Goal: Task Accomplishment & Management: Complete application form

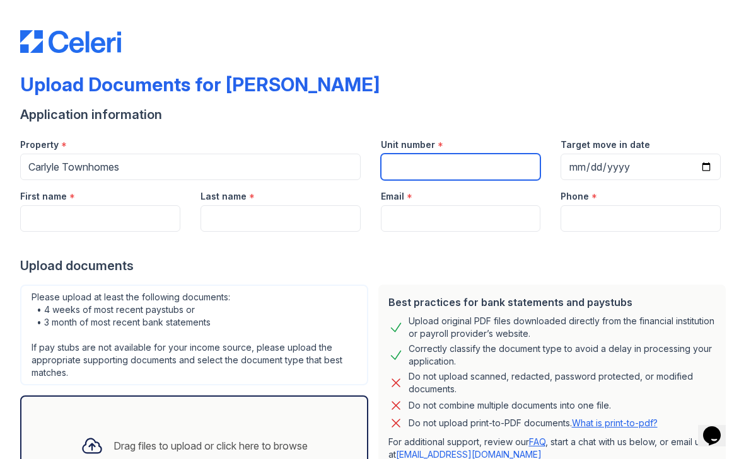
click at [439, 170] on input "Unit number" at bounding box center [461, 167] width 160 height 26
type input "1268"
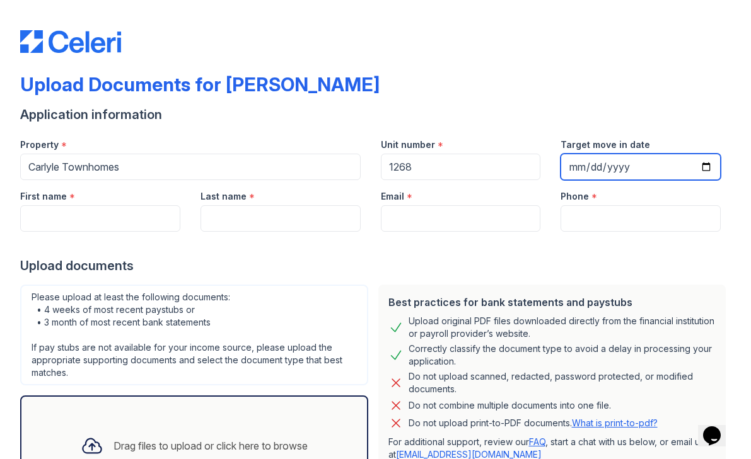
click at [604, 168] on input "Target move in date" at bounding box center [640, 167] width 160 height 26
type input "[DATE]"
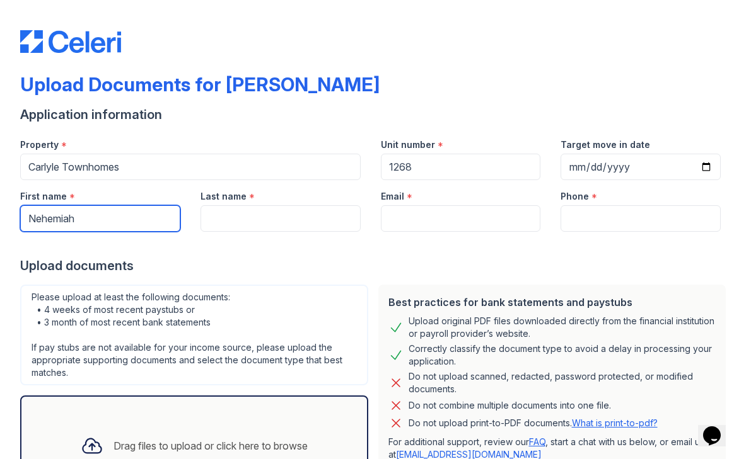
type input "Nehemiah"
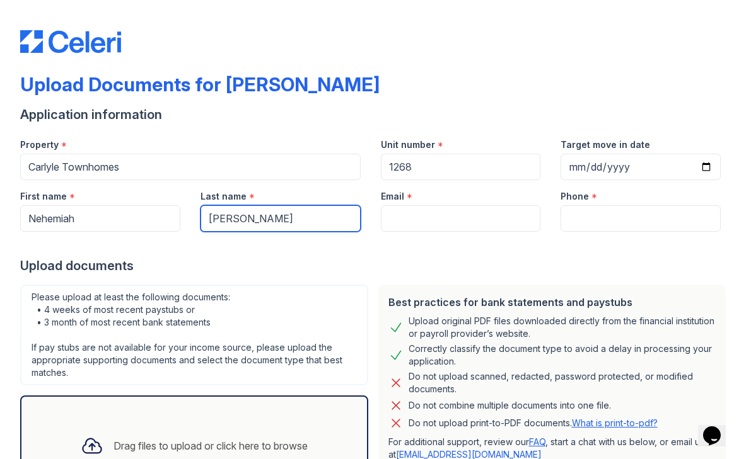
type input "[PERSON_NAME]"
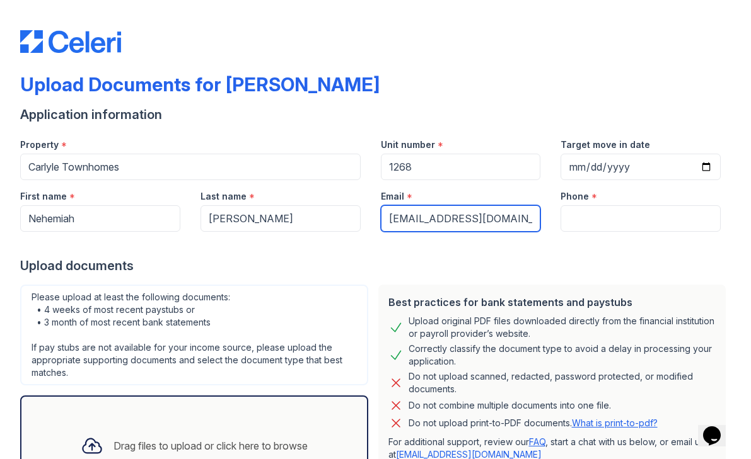
type input "[EMAIL_ADDRESS][DOMAIN_NAME]"
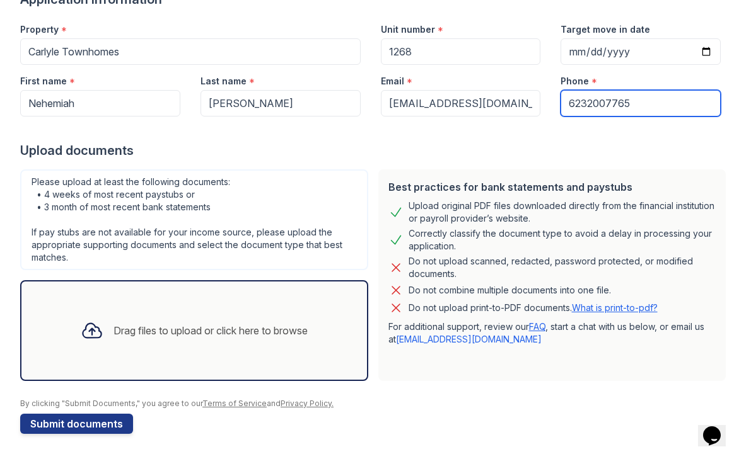
scroll to position [115, 0]
type input "6232007765"
click at [235, 319] on div "Drag files to upload or click here to browse" at bounding box center [194, 330] width 247 height 43
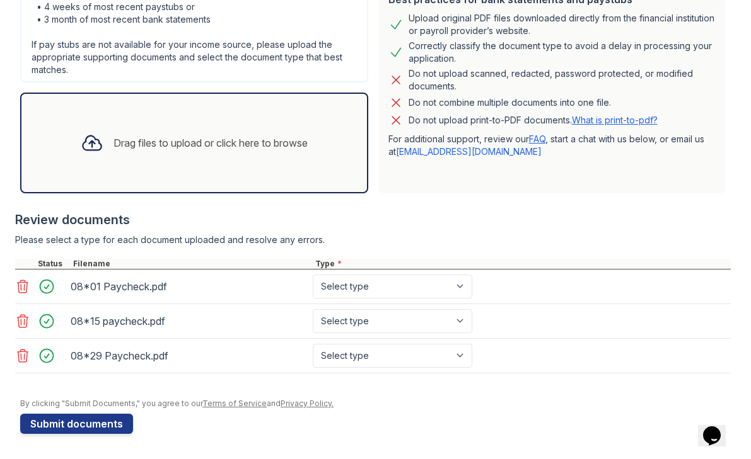
scroll to position [303, 0]
select select "paystub"
click at [109, 420] on button "Submit documents" at bounding box center [76, 424] width 113 height 20
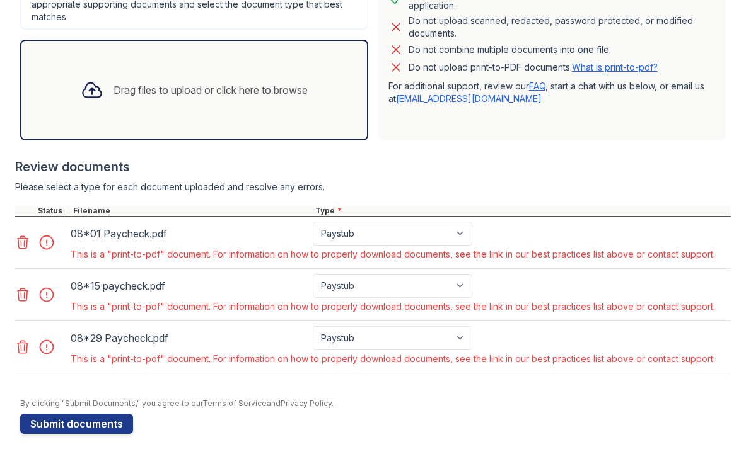
scroll to position [391, 0]
click at [20, 241] on icon at bounding box center [22, 242] width 15 height 15
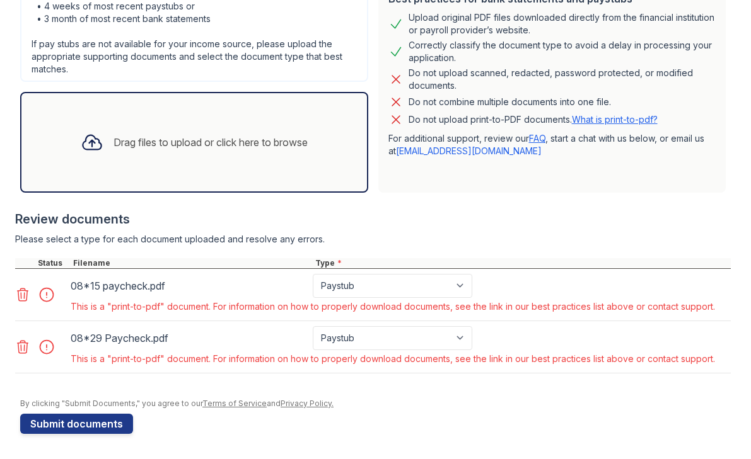
click at [26, 294] on icon at bounding box center [22, 294] width 15 height 15
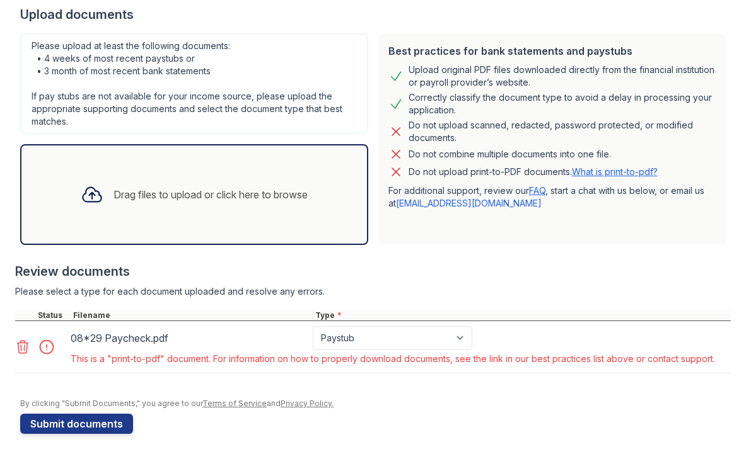
click at [26, 345] on icon at bounding box center [22, 347] width 15 height 15
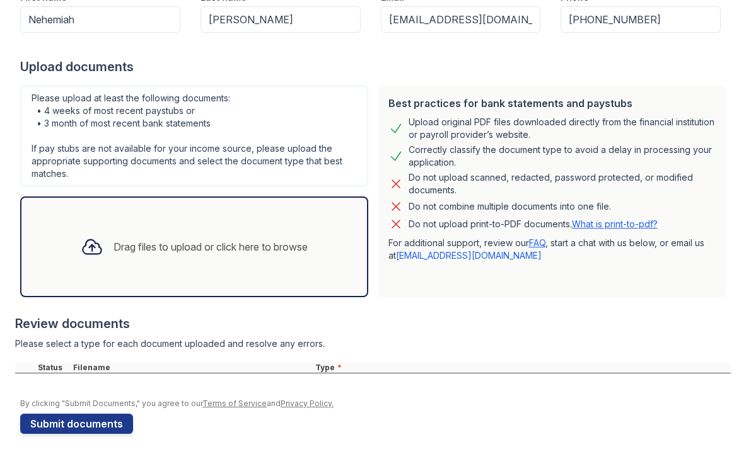
click at [164, 224] on div "Drag files to upload or click here to browse" at bounding box center [194, 247] width 348 height 101
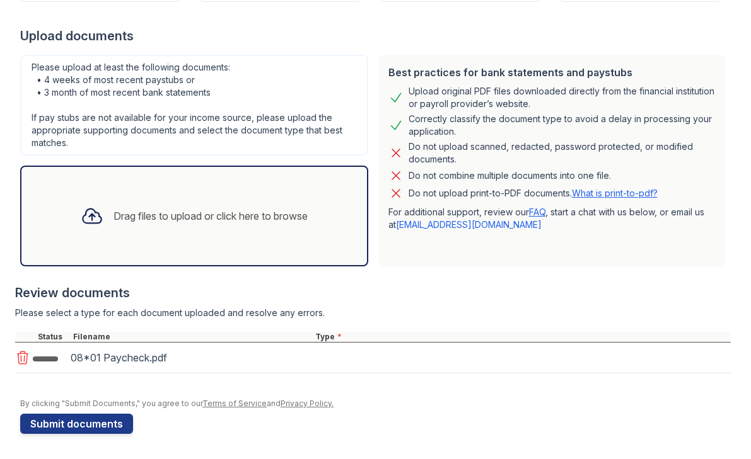
scroll to position [265, 0]
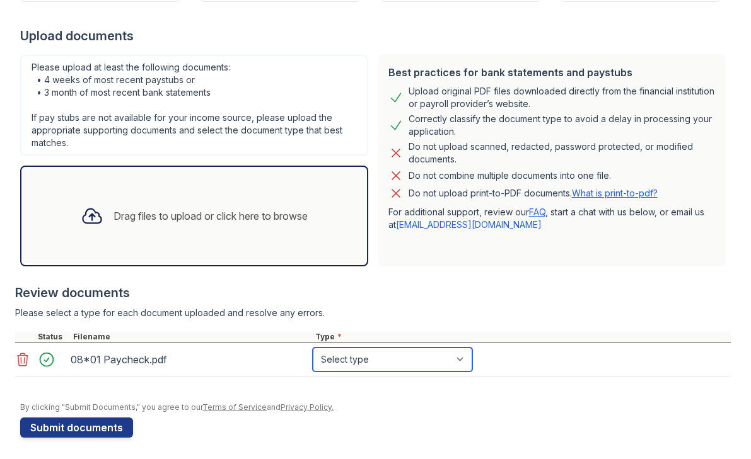
select select "paystub"
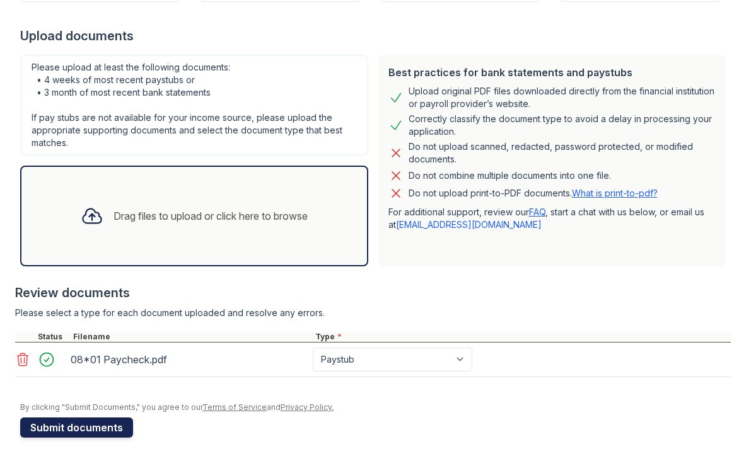
click at [91, 428] on button "Submit documents" at bounding box center [76, 428] width 113 height 20
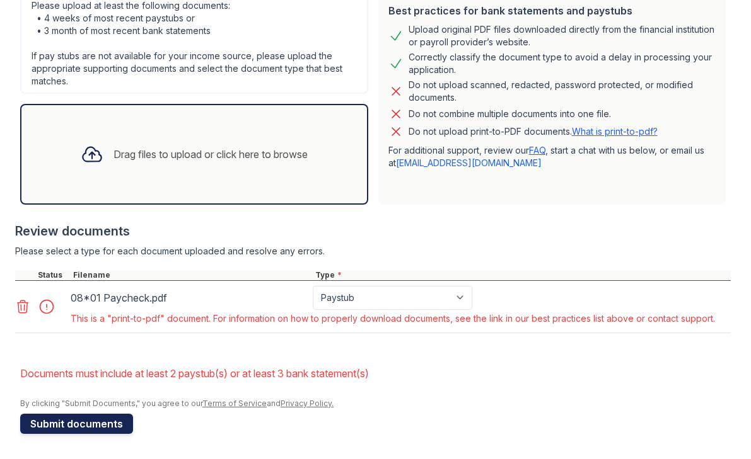
scroll to position [327, 0]
click at [25, 304] on icon at bounding box center [22, 306] width 15 height 15
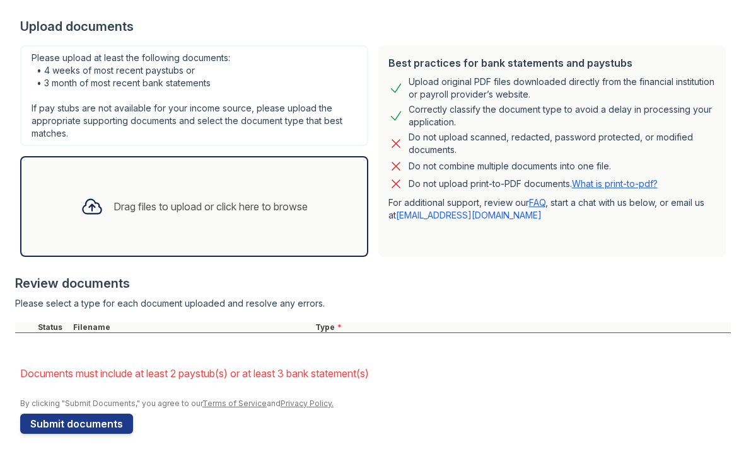
scroll to position [0, 0]
click at [227, 217] on div "Drag files to upload or click here to browse" at bounding box center [194, 206] width 247 height 43
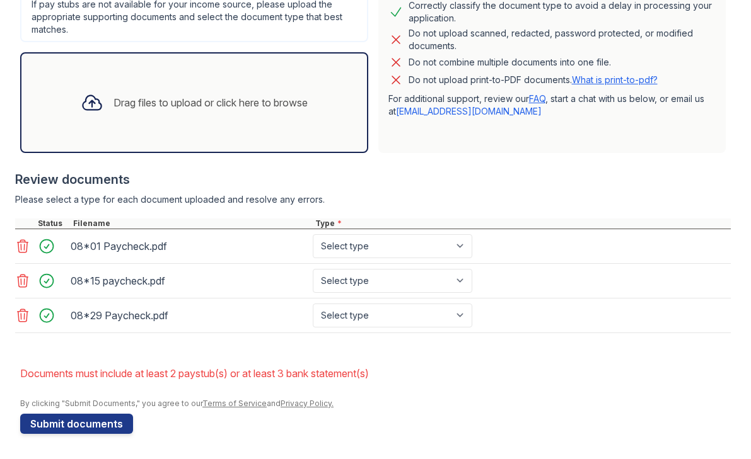
scroll to position [379, 0]
select select "offer_letter"
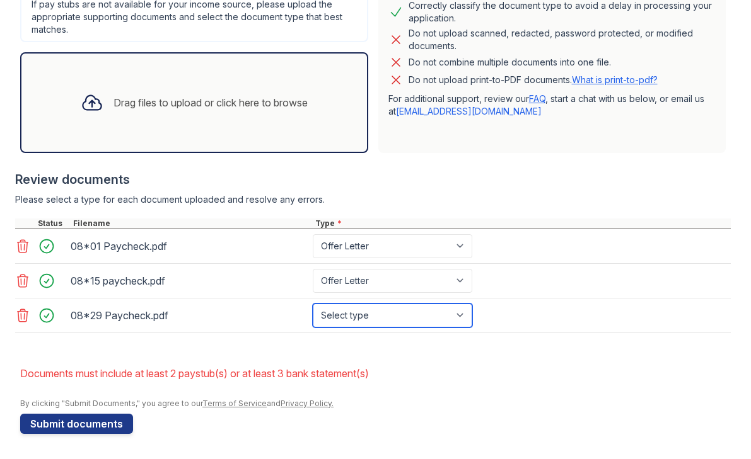
select select "offer_letter"
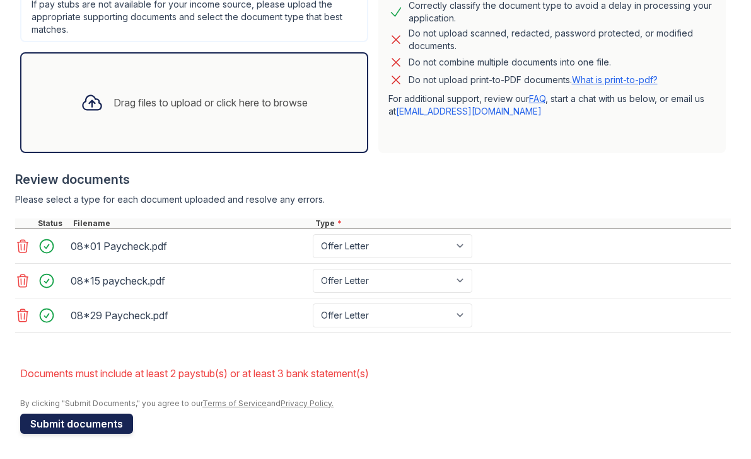
click at [81, 423] on button "Submit documents" at bounding box center [76, 424] width 113 height 20
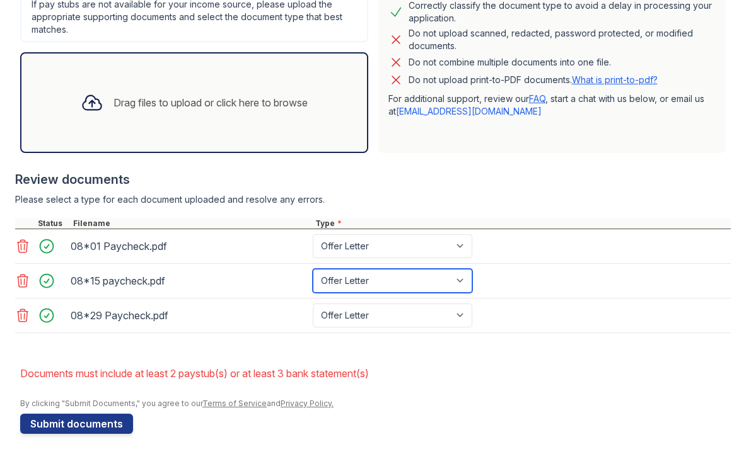
select select "other"
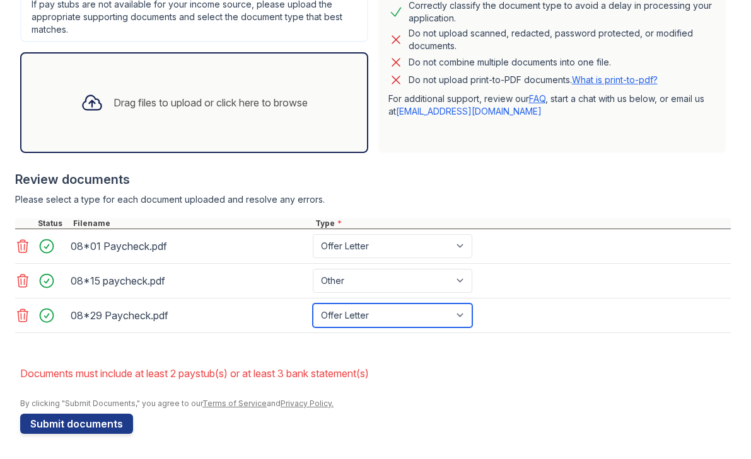
select select "other"
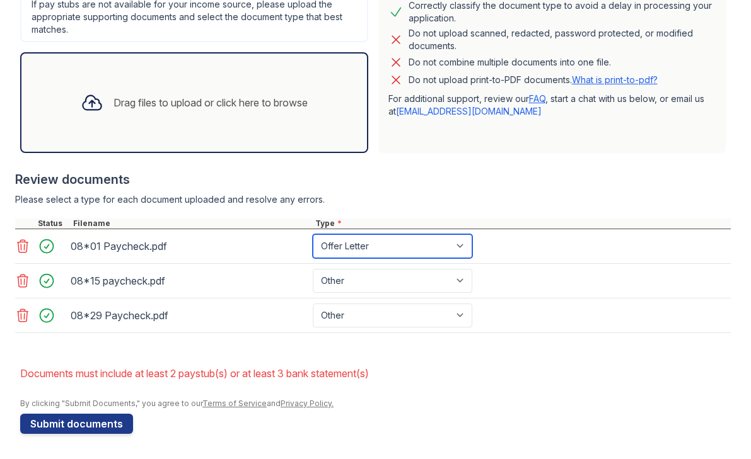
select select "other"
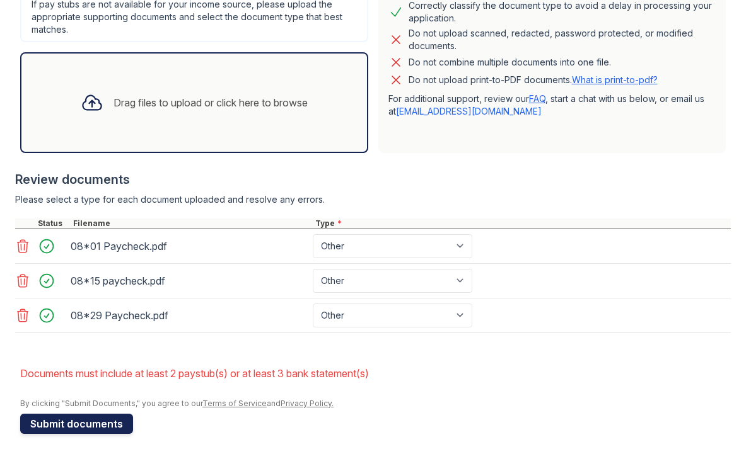
click at [96, 421] on button "Submit documents" at bounding box center [76, 424] width 113 height 20
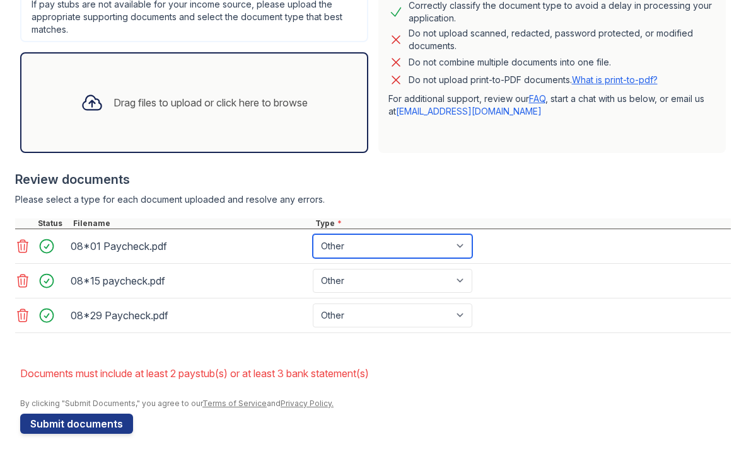
select select "paystub"
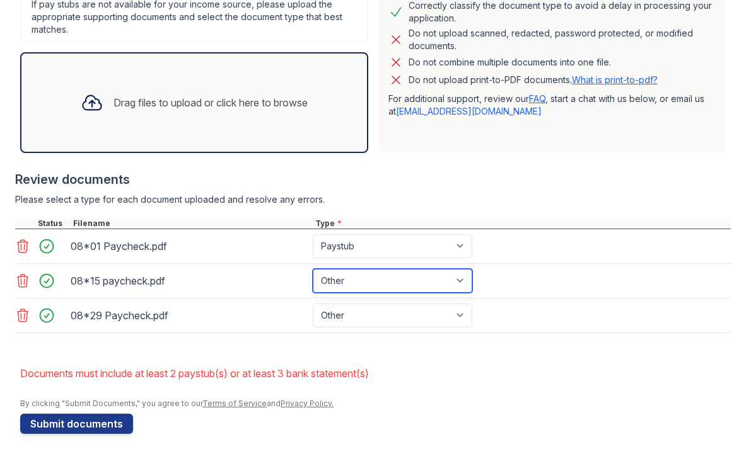
select select "paystub"
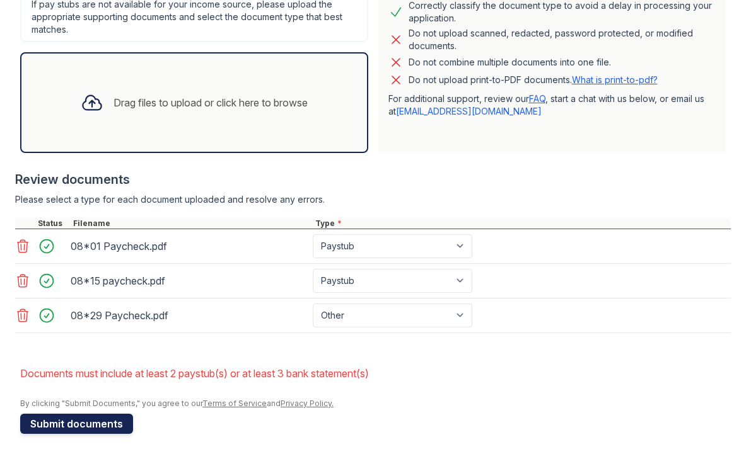
click at [117, 425] on button "Submit documents" at bounding box center [76, 424] width 113 height 20
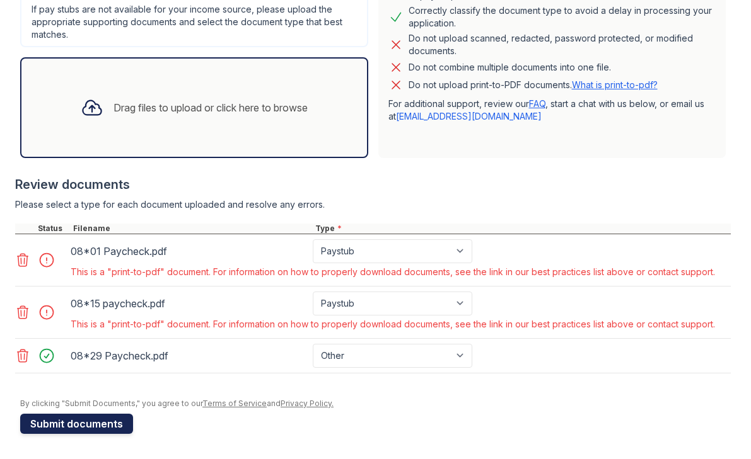
scroll to position [374, 0]
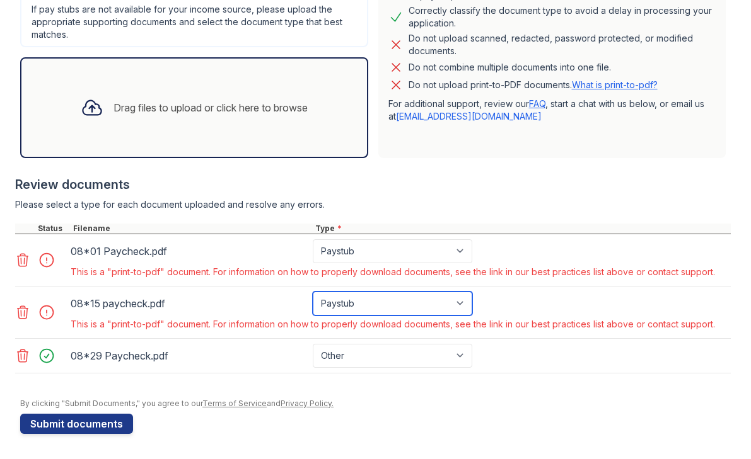
select select "offer_letter"
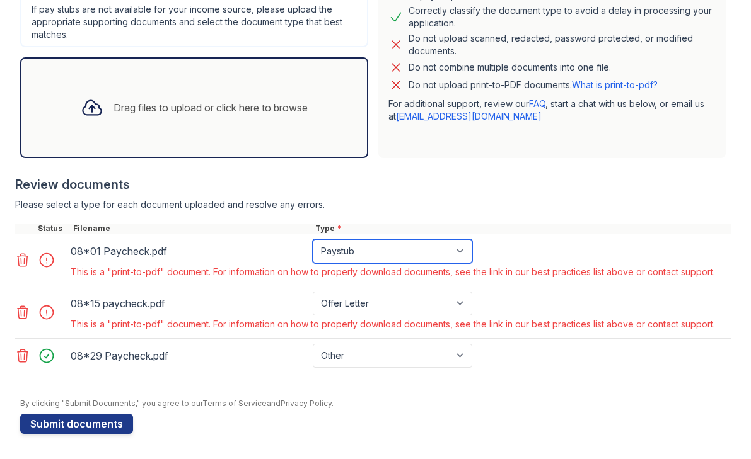
select select "other"
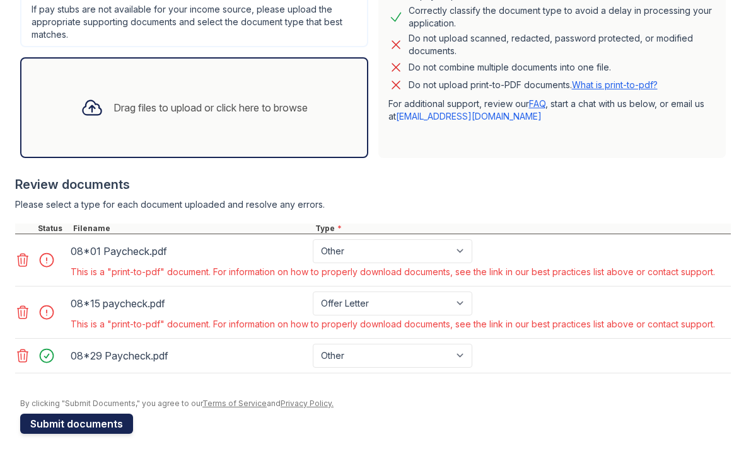
click at [111, 429] on button "Submit documents" at bounding box center [76, 424] width 113 height 20
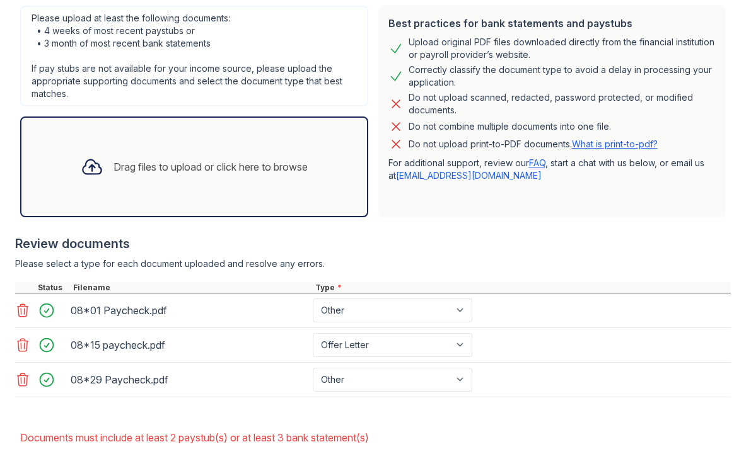
scroll to position [319, 0]
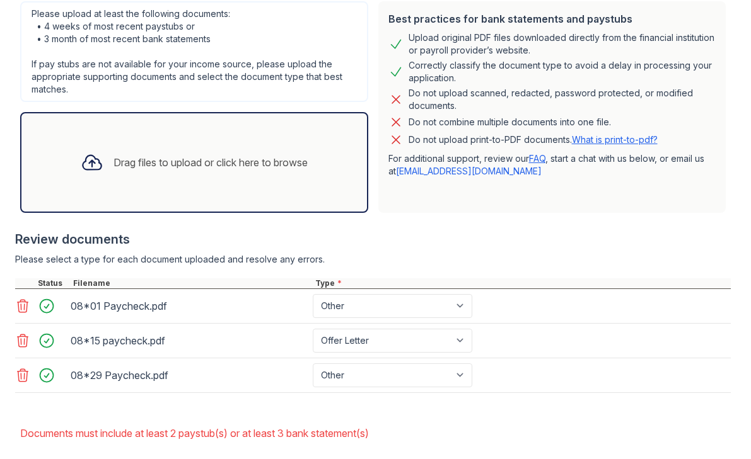
click at [598, 141] on link "What is print-to-pdf?" at bounding box center [615, 139] width 86 height 11
click at [30, 308] on link at bounding box center [24, 306] width 18 height 15
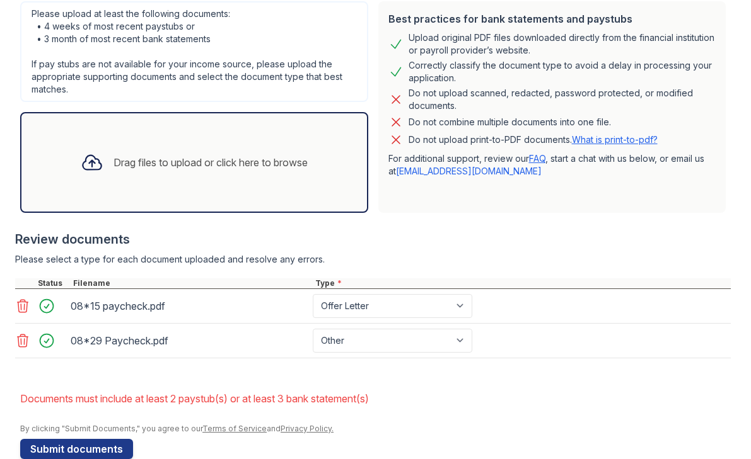
click at [24, 310] on icon at bounding box center [23, 306] width 11 height 13
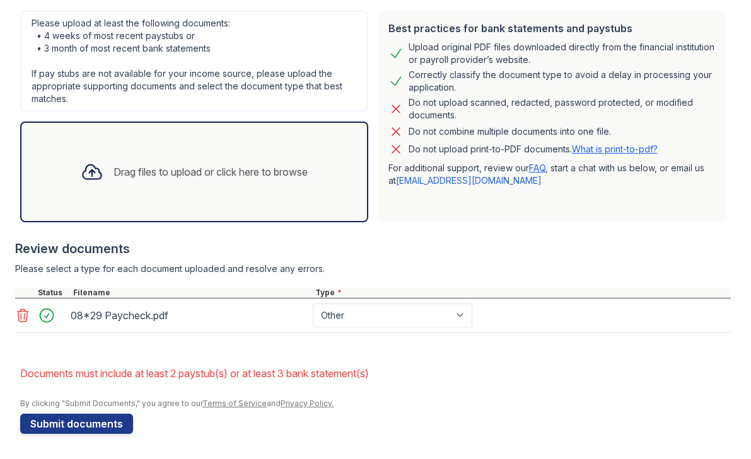
click at [24, 318] on icon at bounding box center [23, 315] width 11 height 13
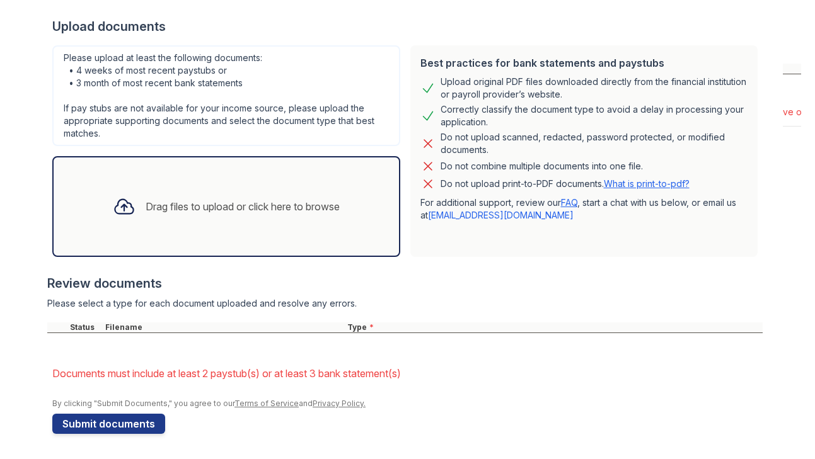
scroll to position [275, 0]
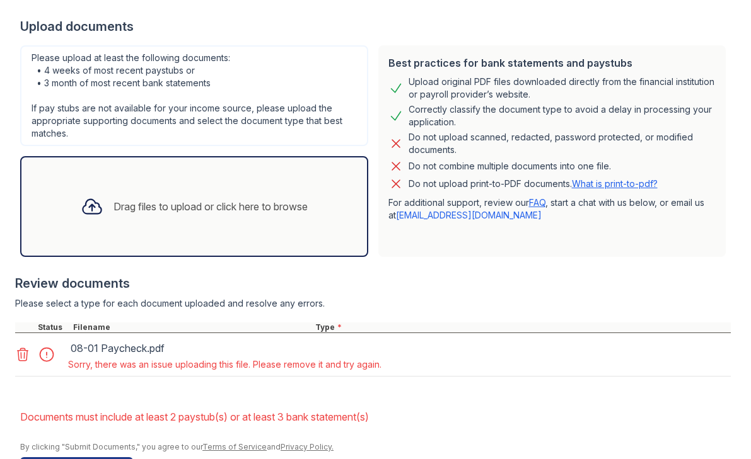
click at [25, 355] on icon at bounding box center [22, 354] width 15 height 15
drag, startPoint x: 28, startPoint y: 352, endPoint x: 36, endPoint y: 349, distance: 9.0
click at [28, 352] on icon at bounding box center [22, 354] width 15 height 15
click at [25, 353] on icon at bounding box center [22, 354] width 15 height 15
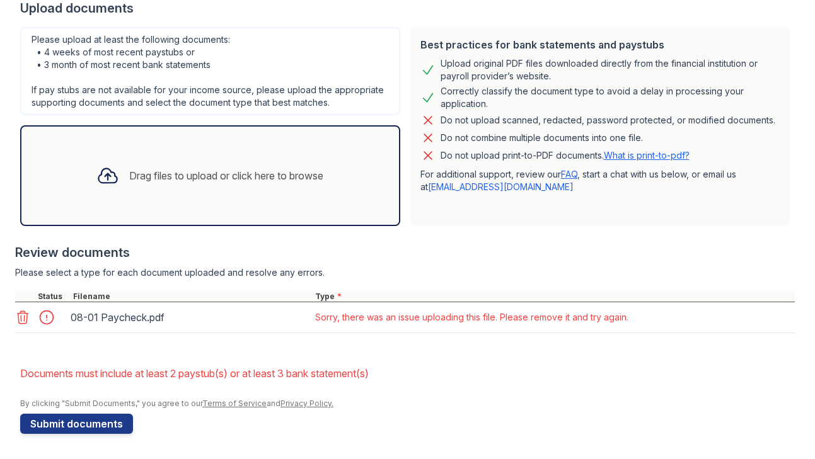
scroll to position [293, 0]
click at [49, 316] on div at bounding box center [50, 318] width 35 height 18
click at [22, 318] on icon at bounding box center [22, 317] width 15 height 15
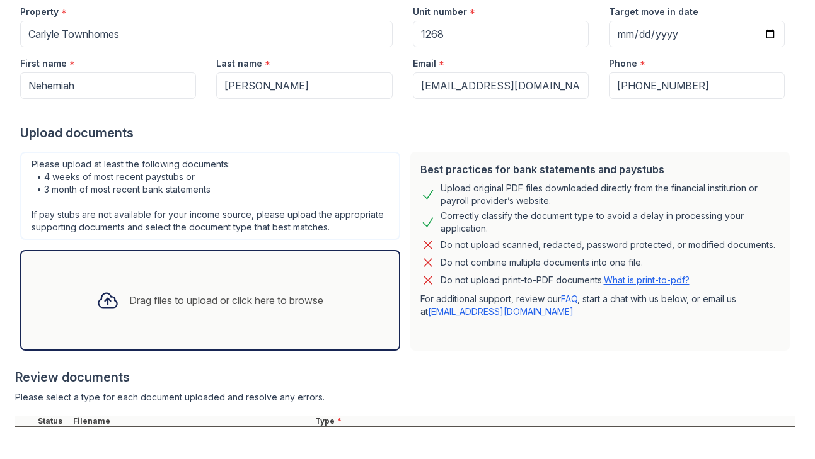
scroll to position [165, 0]
